Goal: Task Accomplishment & Management: Manage account settings

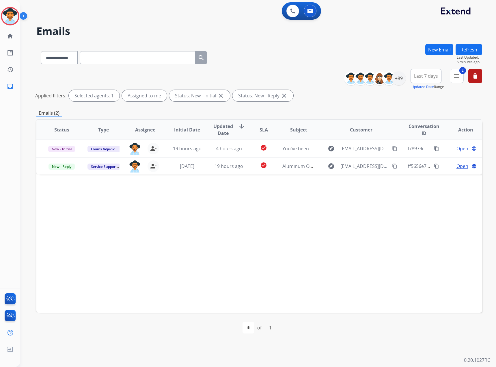
select select "**********"
click at [473, 48] on button "Refresh" at bounding box center [469, 49] width 27 height 11
click at [396, 79] on div "+89" at bounding box center [399, 78] width 14 height 14
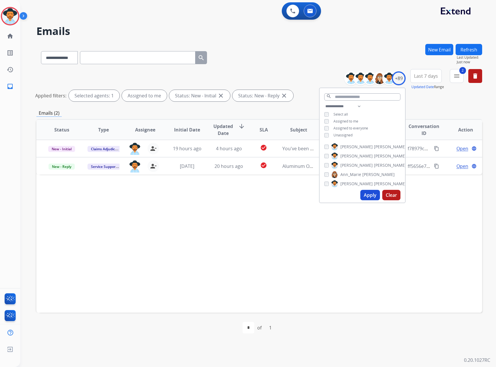
click at [341, 134] on span "Unassigned" at bounding box center [342, 135] width 19 height 5
click at [347, 120] on span "Assigned to me" at bounding box center [345, 121] width 25 height 5
click at [367, 199] on button "Apply" at bounding box center [370, 195] width 20 height 10
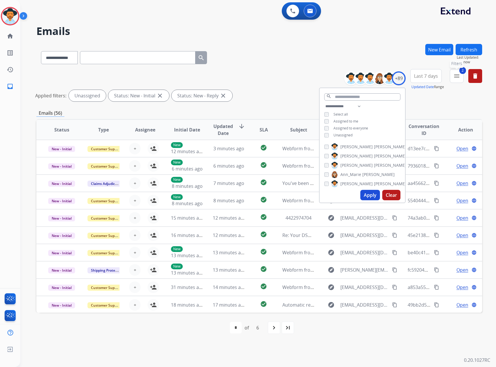
click at [454, 76] on mat-icon "menu" at bounding box center [456, 75] width 7 height 7
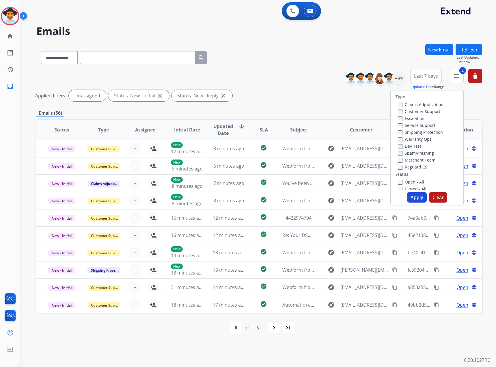
click at [422, 110] on label "Customer Support" at bounding box center [419, 111] width 42 height 5
click at [422, 105] on label "Claims Adjudication" at bounding box center [421, 104] width 46 height 5
click at [421, 108] on div "Customer Support" at bounding box center [421, 111] width 46 height 7
click at [420, 114] on div "Customer Support" at bounding box center [421, 111] width 46 height 7
click at [422, 112] on label "Customer Support" at bounding box center [419, 111] width 42 height 5
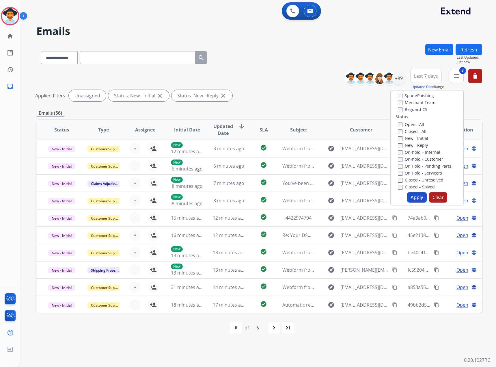
scroll to position [58, 0]
click at [419, 195] on button "Apply" at bounding box center [417, 197] width 20 height 10
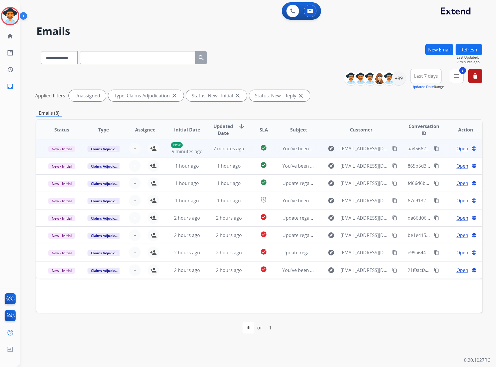
click at [457, 148] on span "Open" at bounding box center [462, 148] width 12 height 7
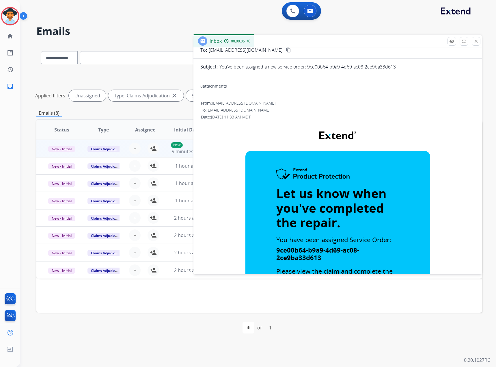
scroll to position [0, 0]
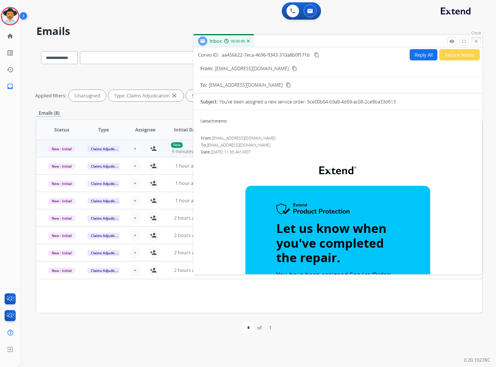
click at [473, 40] on button "close Close" at bounding box center [476, 41] width 9 height 9
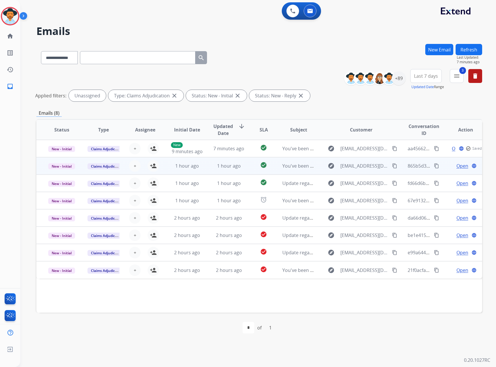
click at [456, 163] on span "Open" at bounding box center [462, 165] width 12 height 7
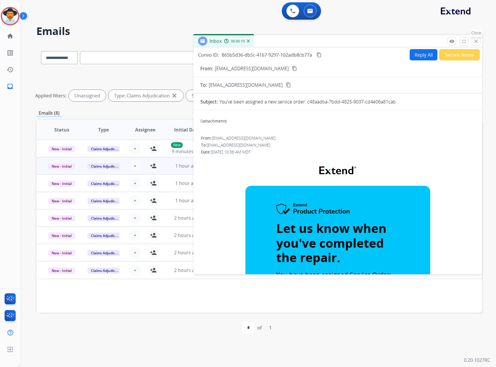
click at [473, 43] on button "close Close" at bounding box center [476, 41] width 9 height 9
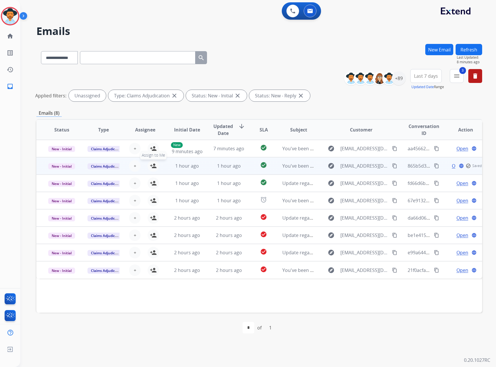
click at [153, 167] on mat-icon "person_add" at bounding box center [153, 165] width 7 height 7
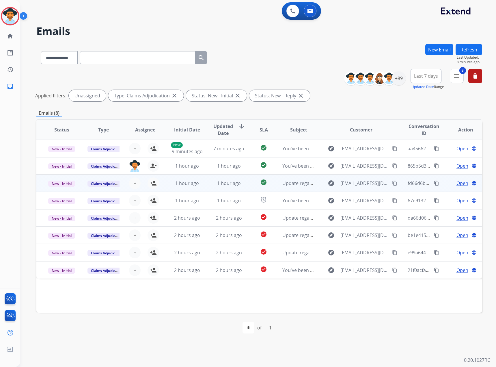
click at [462, 185] on span "Open" at bounding box center [462, 183] width 12 height 7
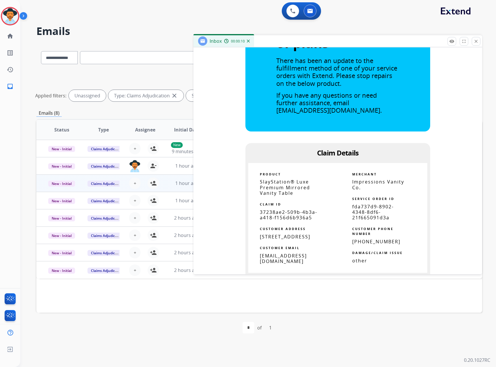
scroll to position [260, 0]
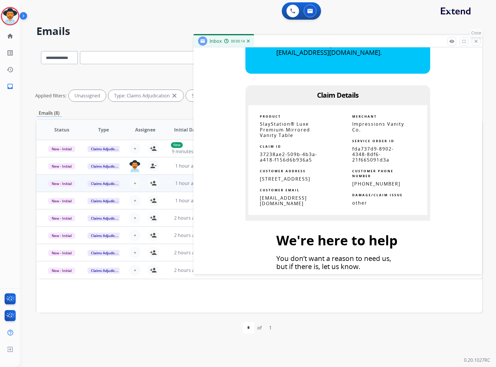
click at [477, 42] on mat-icon "close" at bounding box center [475, 41] width 5 height 5
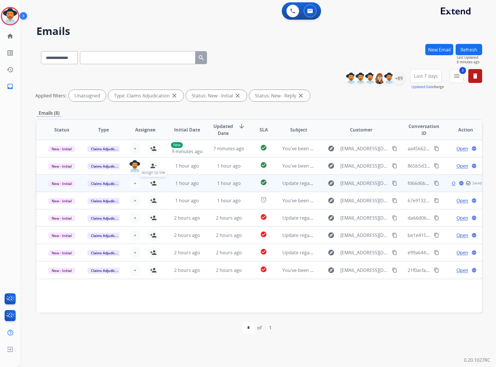
click at [155, 182] on mat-icon "person_add" at bounding box center [153, 183] width 7 height 7
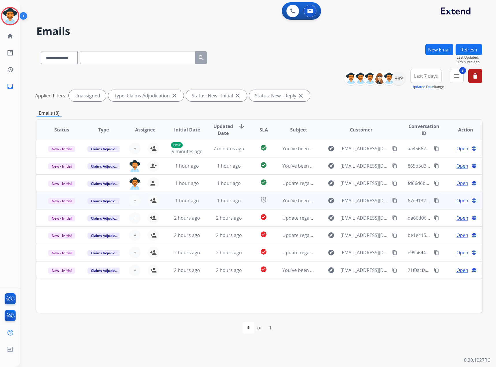
click at [462, 200] on span "Open" at bounding box center [462, 200] width 12 height 7
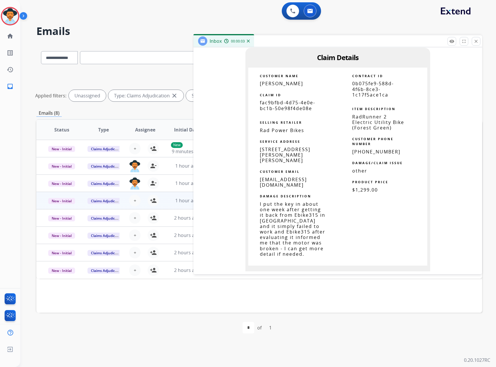
scroll to position [346, 0]
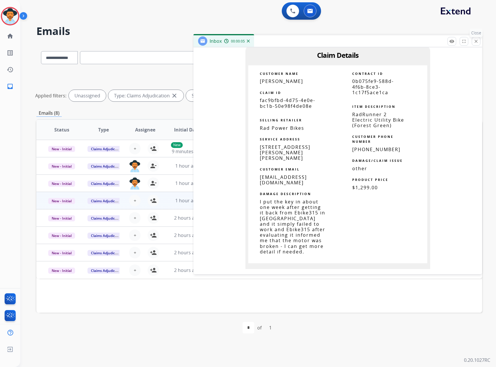
click at [475, 40] on mat-icon "close" at bounding box center [475, 41] width 5 height 5
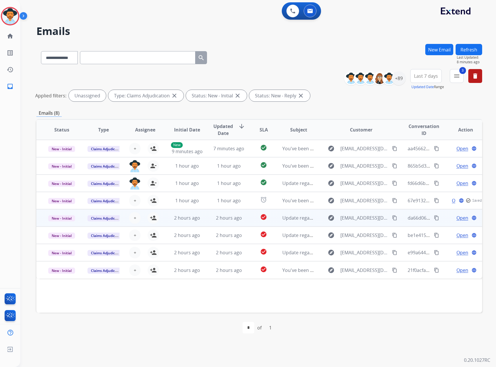
click at [456, 218] on span "Open" at bounding box center [462, 217] width 12 height 7
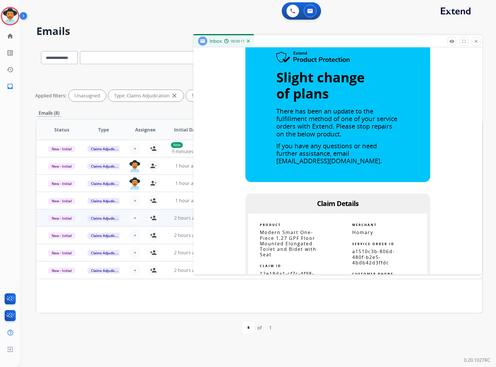
scroll to position [29, 0]
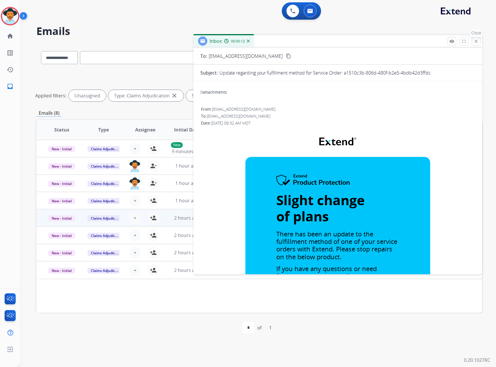
click at [478, 40] on mat-icon "close" at bounding box center [475, 41] width 5 height 5
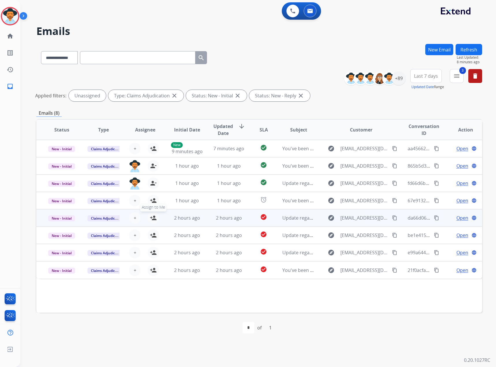
click at [150, 216] on mat-icon "person_add" at bounding box center [153, 217] width 7 height 7
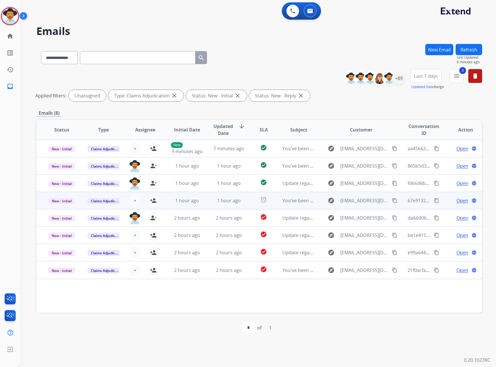
click at [458, 202] on span "Open" at bounding box center [462, 200] width 12 height 7
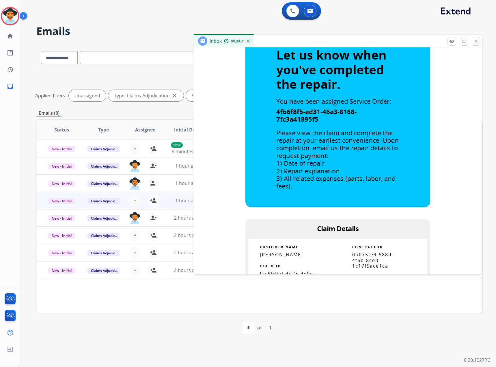
scroll to position [375, 0]
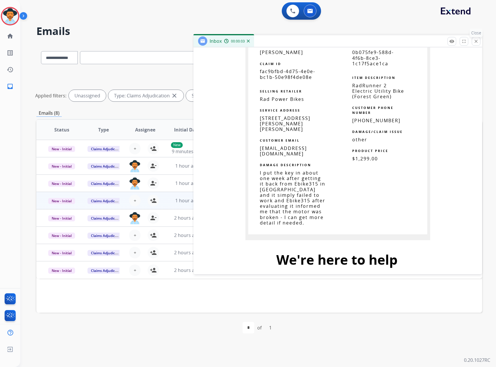
click at [480, 45] on div "remove_red_eye Logs fullscreen Expand close Close" at bounding box center [463, 41] width 33 height 9
click at [478, 42] on mat-icon "close" at bounding box center [475, 41] width 5 height 5
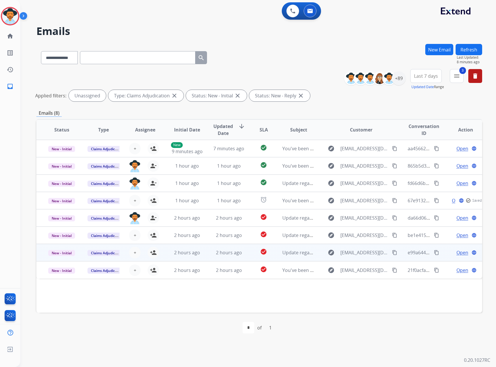
click at [456, 251] on span "Open" at bounding box center [462, 252] width 12 height 7
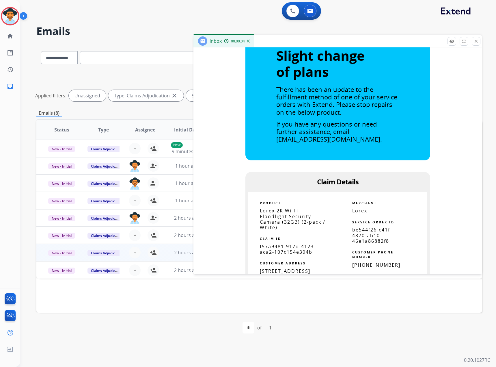
scroll to position [29, 0]
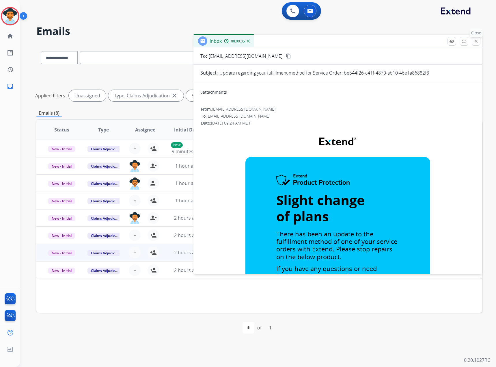
click at [478, 41] on mat-icon "close" at bounding box center [475, 41] width 5 height 5
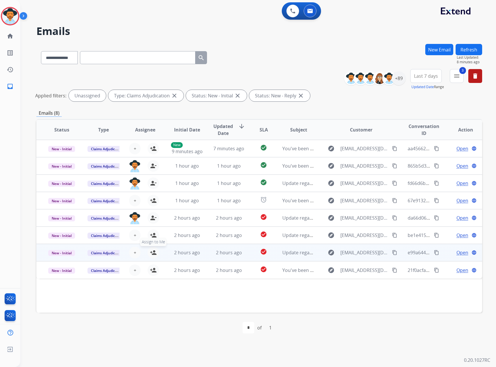
click at [152, 252] on mat-icon "person_add" at bounding box center [153, 252] width 7 height 7
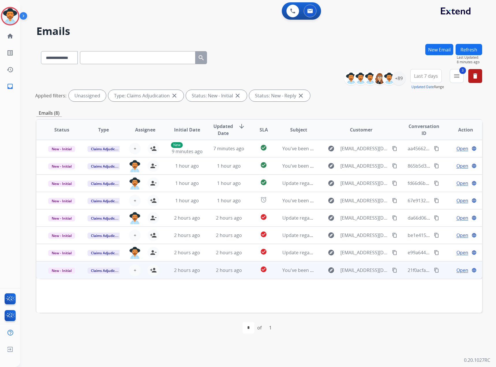
click at [451, 270] on div "Open language" at bounding box center [465, 269] width 32 height 7
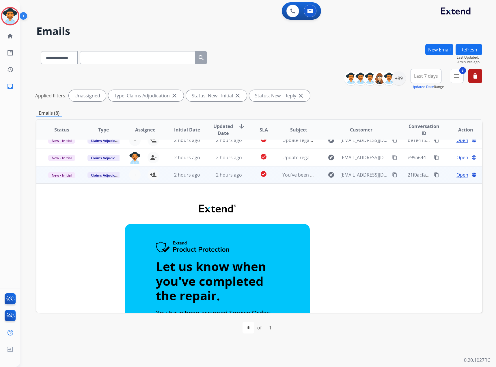
scroll to position [92, 0]
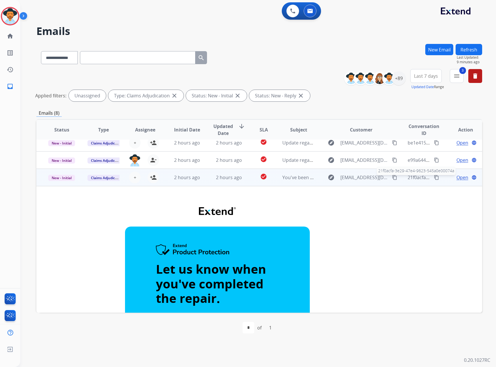
click at [412, 178] on span "21f0acfa-3e29-47e4-9623-545a0e00074a" at bounding box center [451, 177] width 86 height 6
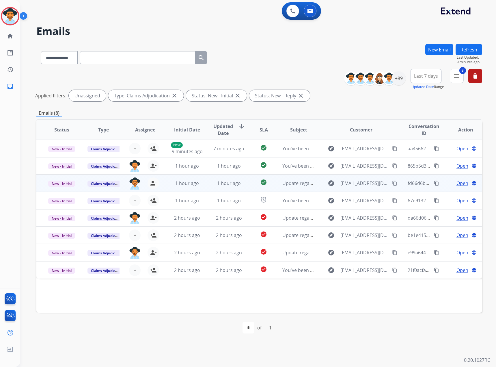
scroll to position [0, 0]
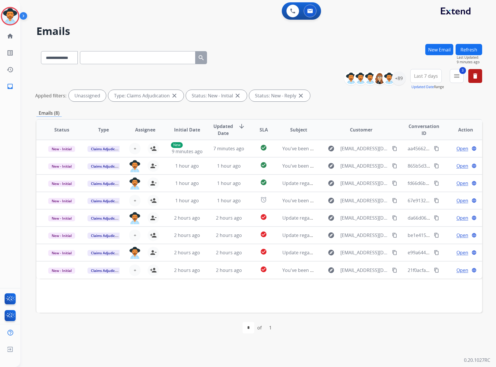
click at [465, 47] on button "Refresh" at bounding box center [469, 49] width 27 height 11
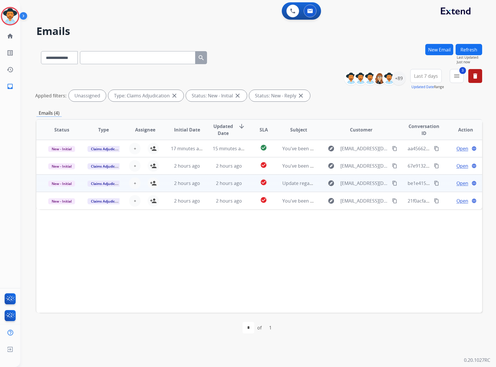
click at [460, 180] on span "Open" at bounding box center [462, 183] width 12 height 7
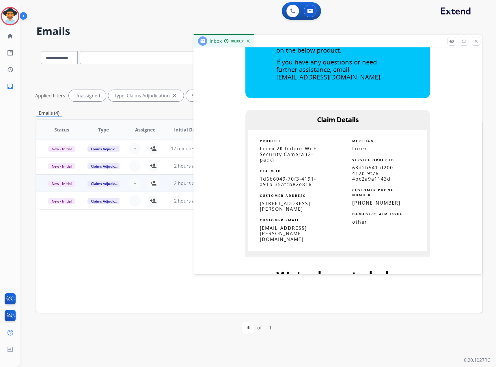
scroll to position [289, 0]
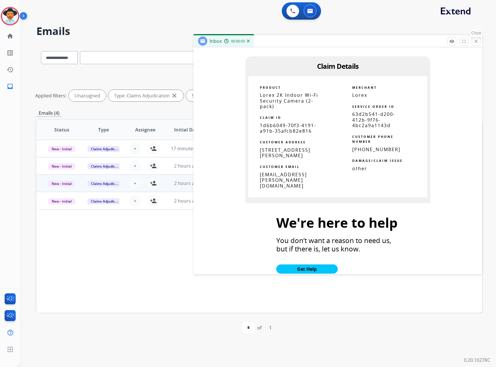
click at [478, 41] on mat-icon "close" at bounding box center [475, 41] width 5 height 5
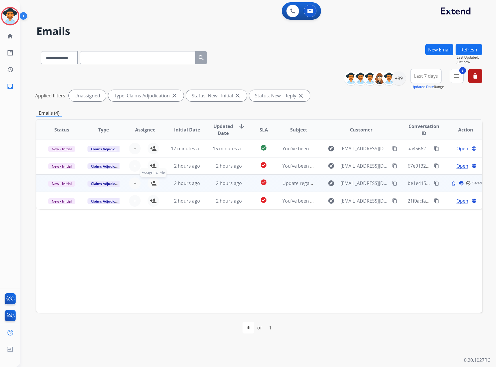
click at [150, 183] on mat-icon "person_add" at bounding box center [153, 183] width 7 height 7
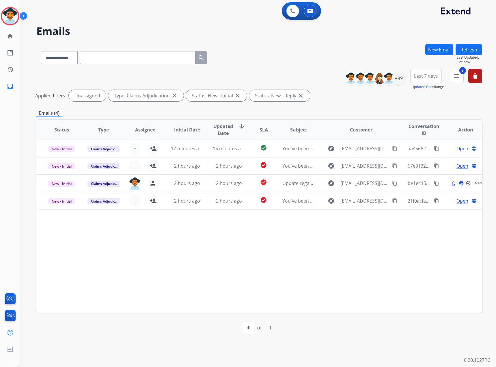
click at [474, 51] on button "Refresh" at bounding box center [469, 49] width 27 height 11
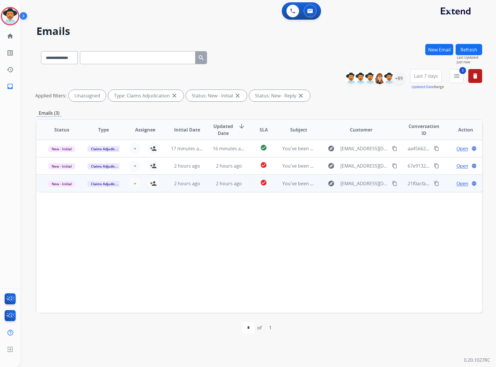
click at [458, 186] on span "Open" at bounding box center [462, 183] width 12 height 7
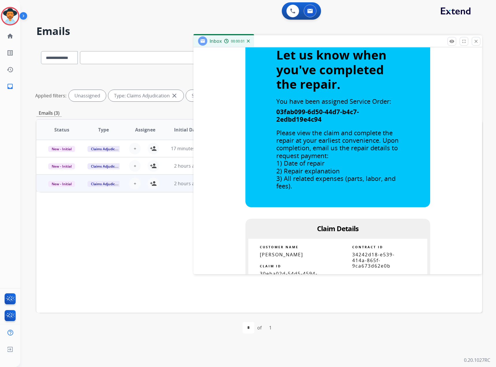
scroll to position [346, 0]
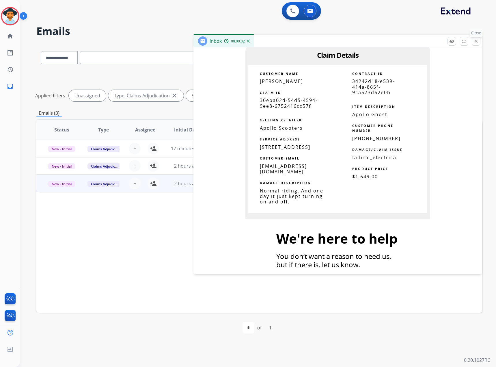
click at [476, 44] on mat-icon "close" at bounding box center [475, 41] width 5 height 5
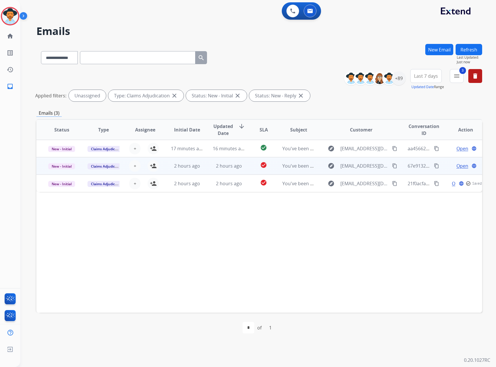
click at [463, 163] on span "Open" at bounding box center [462, 165] width 12 height 7
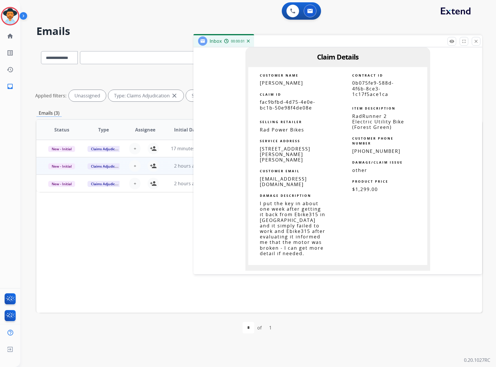
scroll to position [433, 0]
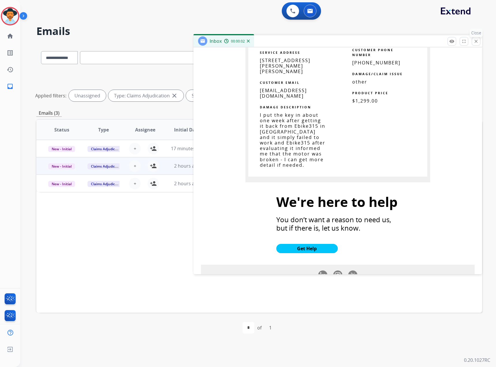
click at [473, 42] on mat-icon "close" at bounding box center [475, 41] width 5 height 5
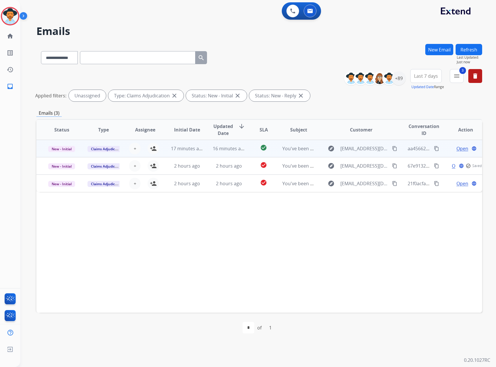
click at [456, 148] on span "Open" at bounding box center [462, 148] width 12 height 7
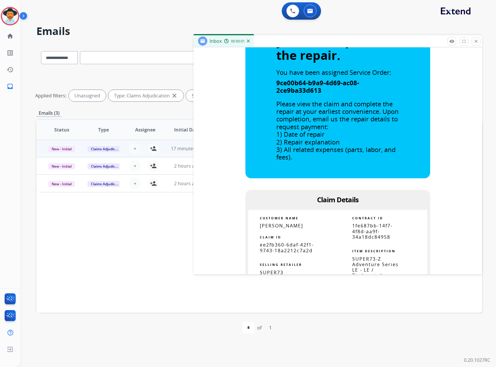
scroll to position [375, 0]
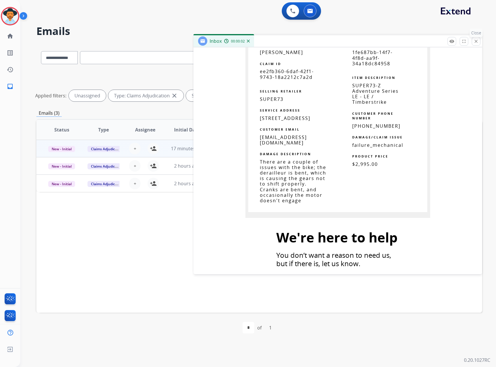
click at [479, 42] on button "close Close" at bounding box center [476, 41] width 9 height 9
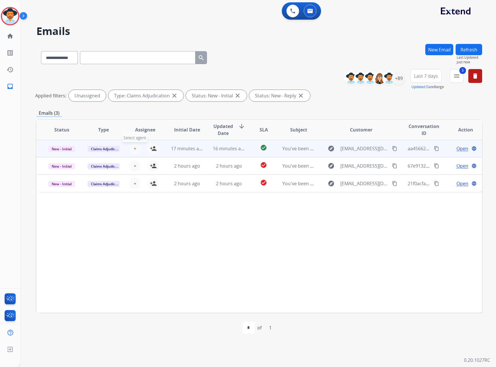
click at [136, 149] on button "+ Select agent" at bounding box center [135, 149] width 12 height 12
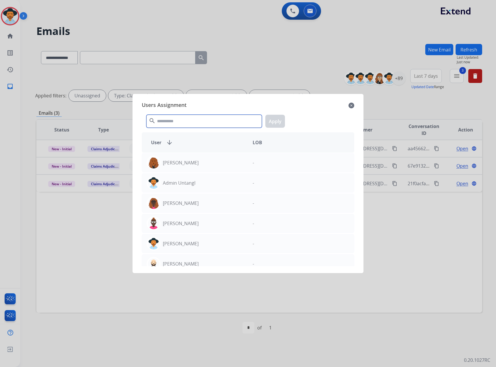
click at [183, 120] on input "text" at bounding box center [203, 121] width 115 height 13
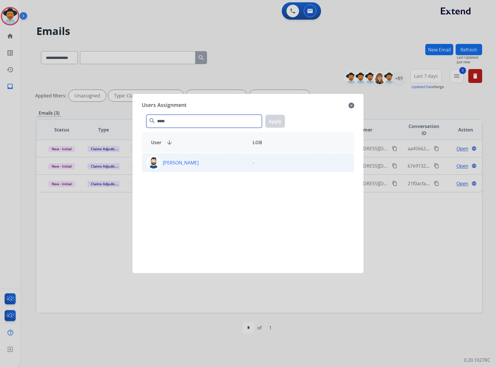
type input "*****"
click at [176, 165] on p "[PERSON_NAME]" at bounding box center [181, 162] width 36 height 7
click at [267, 120] on button "Apply" at bounding box center [275, 121] width 20 height 13
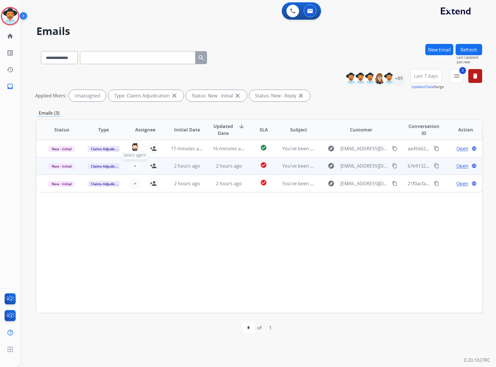
click at [131, 165] on button "+ Select agent" at bounding box center [135, 166] width 12 height 12
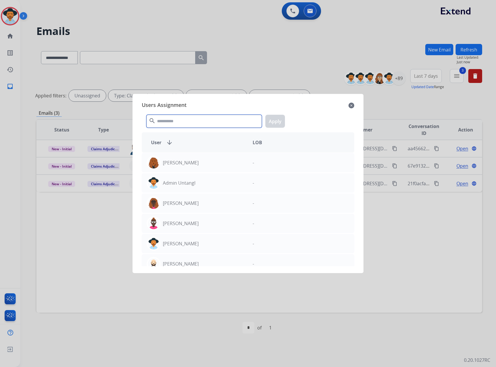
click at [171, 119] on input "text" at bounding box center [203, 121] width 115 height 13
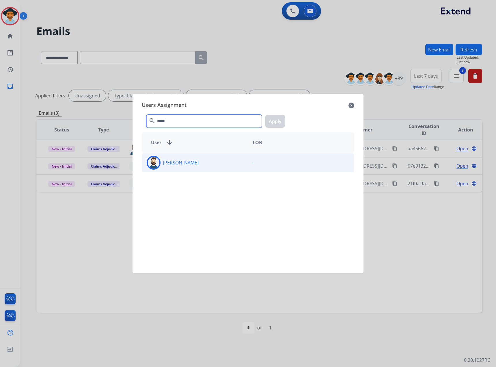
type input "*****"
click at [178, 159] on div "[PERSON_NAME]" at bounding box center [195, 163] width 106 height 14
click at [278, 119] on button "Apply" at bounding box center [275, 121] width 20 height 13
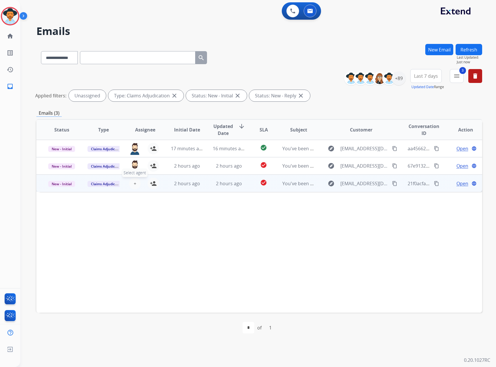
click at [134, 184] on span "+" at bounding box center [135, 183] width 3 height 7
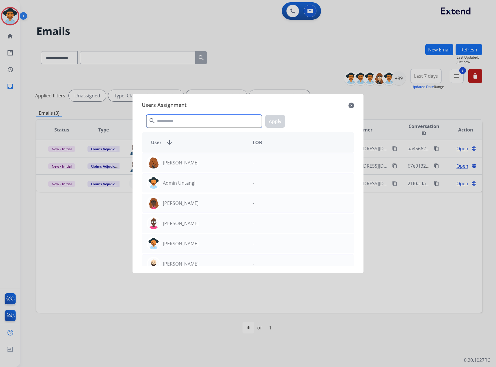
click at [194, 121] on input "text" at bounding box center [203, 121] width 115 height 13
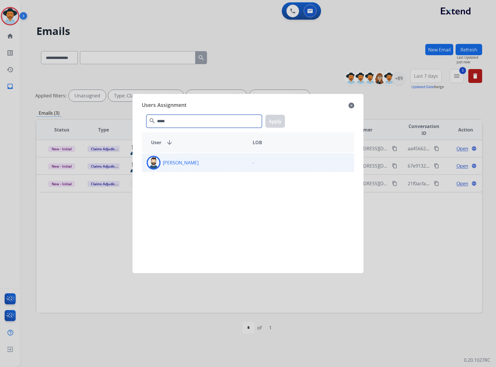
type input "*****"
click at [182, 168] on div "[PERSON_NAME]" at bounding box center [195, 163] width 106 height 14
click at [278, 119] on button "Apply" at bounding box center [275, 121] width 20 height 13
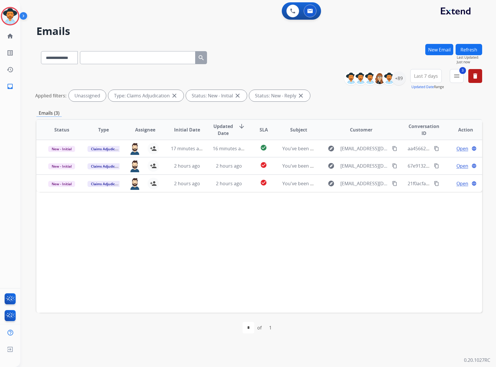
click at [462, 47] on button "Refresh" at bounding box center [469, 49] width 27 height 11
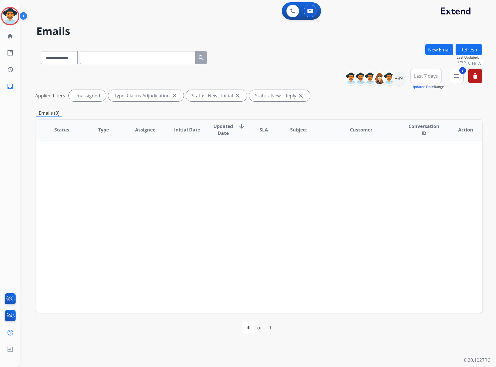
click at [479, 74] on button "delete Clear All" at bounding box center [475, 76] width 14 height 14
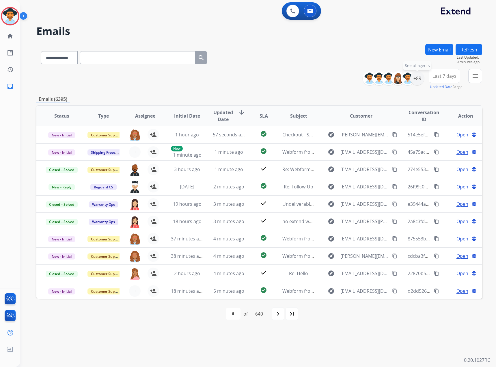
drag, startPoint x: 421, startPoint y: 80, endPoint x: 429, endPoint y: 78, distance: 7.4
click at [423, 80] on div "+89" at bounding box center [417, 78] width 14 height 14
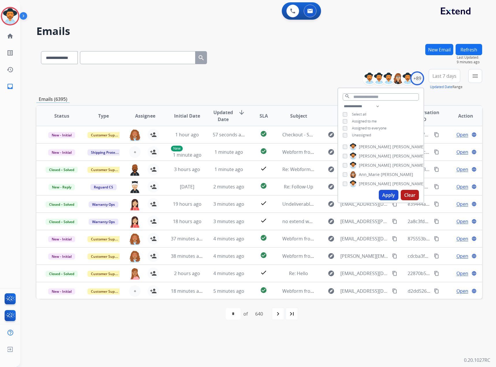
click at [372, 120] on span "Assigned to me" at bounding box center [364, 121] width 25 height 5
click at [386, 192] on button "Apply" at bounding box center [389, 195] width 20 height 10
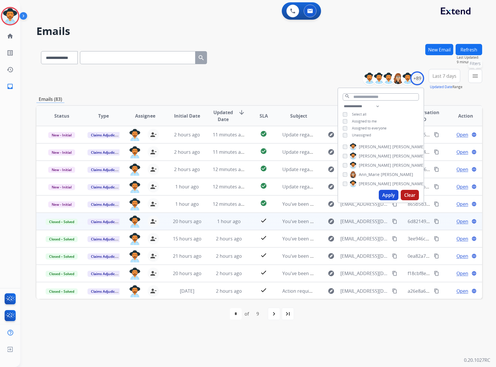
click at [478, 74] on mat-icon "menu" at bounding box center [475, 75] width 7 height 7
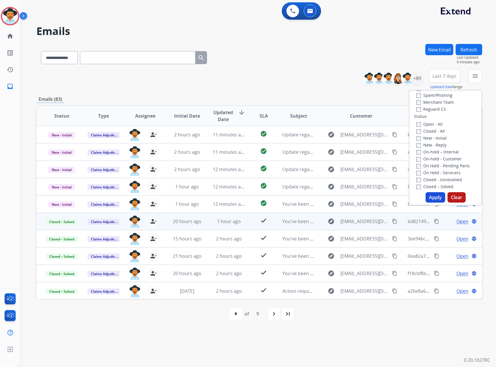
click at [430, 137] on label "New - Initial" at bounding box center [431, 137] width 30 height 5
click at [429, 145] on label "New - Reply" at bounding box center [431, 144] width 30 height 5
click at [430, 199] on button "Apply" at bounding box center [436, 197] width 20 height 10
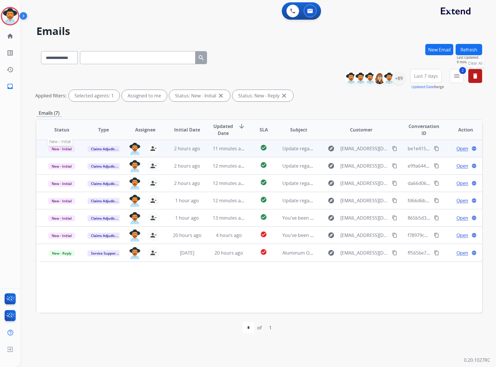
click at [57, 150] on span "New - Initial" at bounding box center [61, 149] width 27 height 6
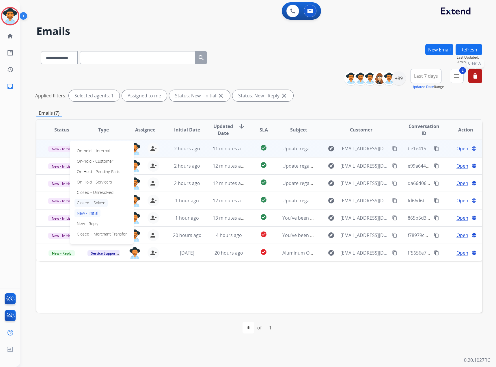
click at [86, 201] on p "Closed – Solved" at bounding box center [90, 203] width 33 height 8
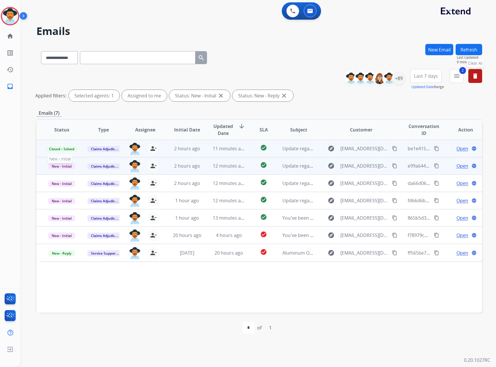
click at [60, 166] on span "New - Initial" at bounding box center [61, 166] width 27 height 6
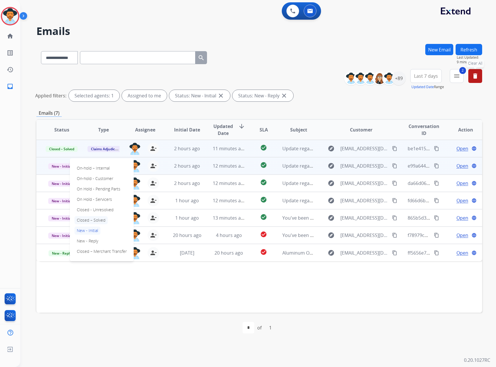
click at [95, 219] on p "Closed – Solved" at bounding box center [90, 220] width 33 height 8
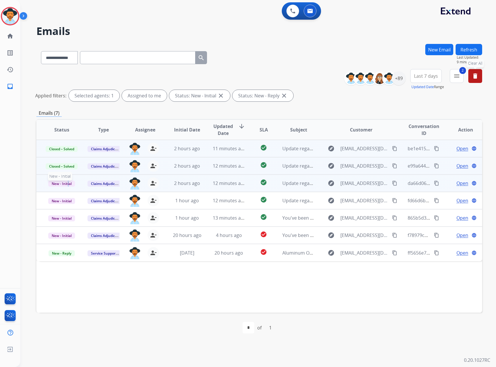
click at [68, 181] on span "New - Initial" at bounding box center [61, 183] width 27 height 6
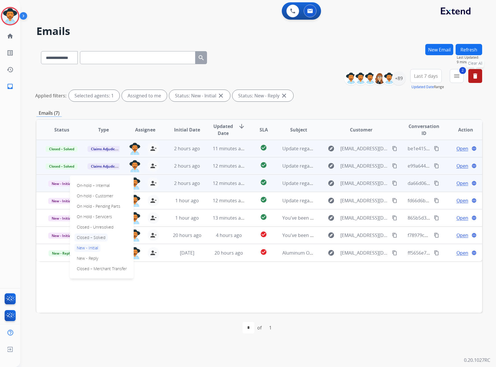
click at [90, 239] on p "Closed – Solved" at bounding box center [90, 237] width 33 height 8
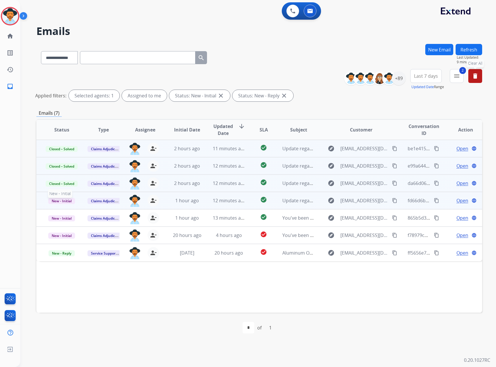
click at [55, 198] on span "New - Initial" at bounding box center [61, 201] width 27 height 6
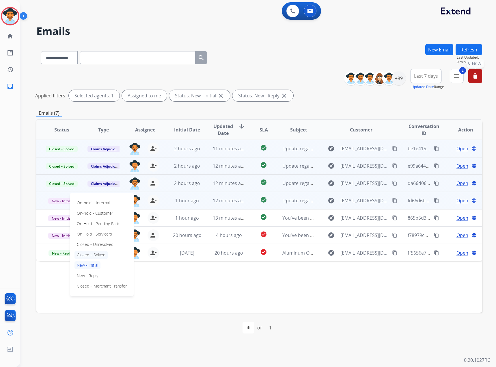
click at [92, 253] on p "Closed – Solved" at bounding box center [90, 255] width 33 height 8
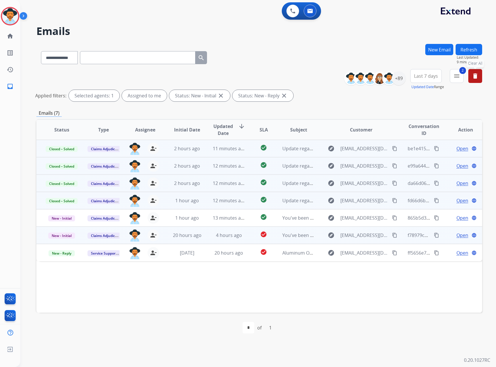
click at [456, 232] on span "Open" at bounding box center [462, 235] width 12 height 7
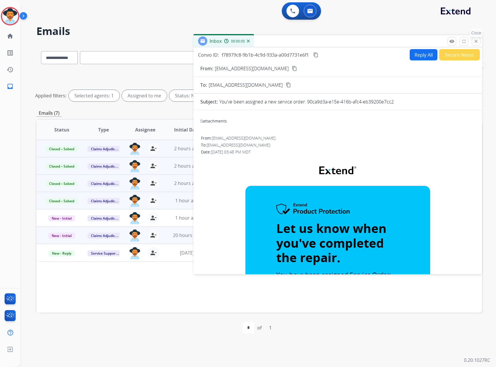
click at [477, 40] on mat-icon "close" at bounding box center [475, 41] width 5 height 5
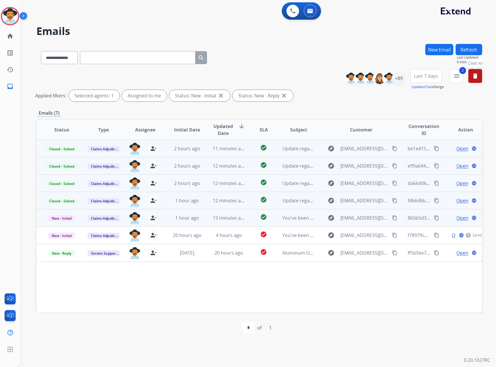
click at [460, 217] on span "Open" at bounding box center [462, 217] width 12 height 7
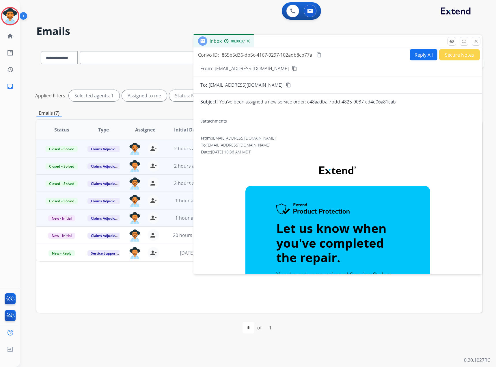
click at [471, 41] on div "remove_red_eye Logs fullscreen Expand close Close" at bounding box center [463, 41] width 33 height 9
click at [474, 41] on mat-icon "close" at bounding box center [475, 41] width 5 height 5
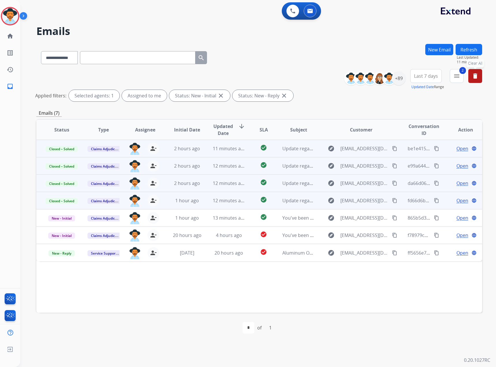
click at [466, 50] on button "Refresh" at bounding box center [469, 49] width 27 height 11
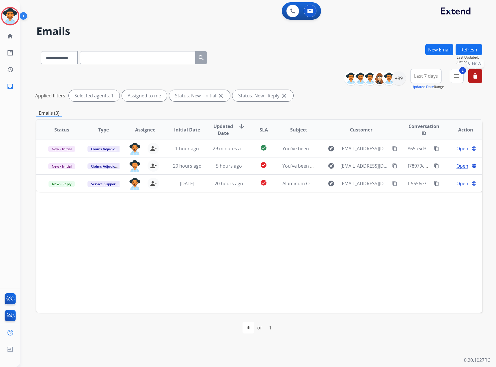
click at [473, 46] on button "Refresh" at bounding box center [469, 49] width 27 height 11
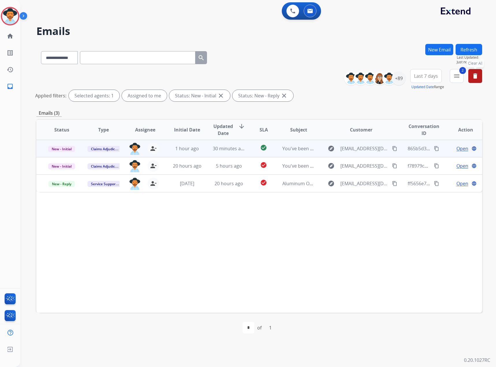
click at [456, 150] on span "Open" at bounding box center [462, 148] width 12 height 7
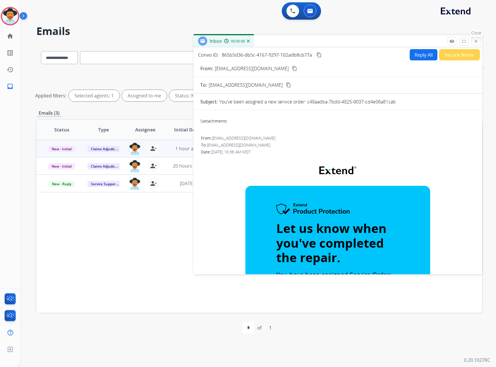
click at [477, 44] on mat-icon "close" at bounding box center [475, 41] width 5 height 5
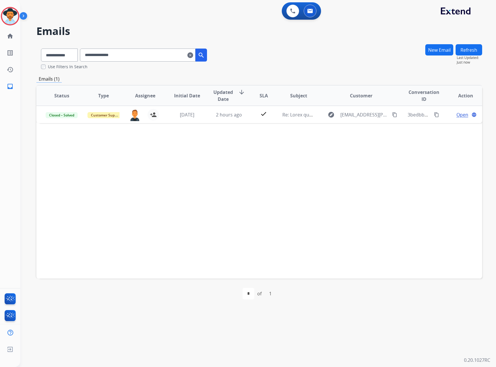
click at [193, 54] on mat-icon "clear" at bounding box center [190, 55] width 6 height 7
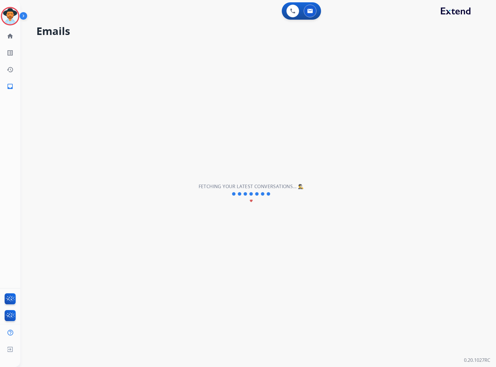
select select "**********"
